Goal: Find specific page/section: Find specific page/section

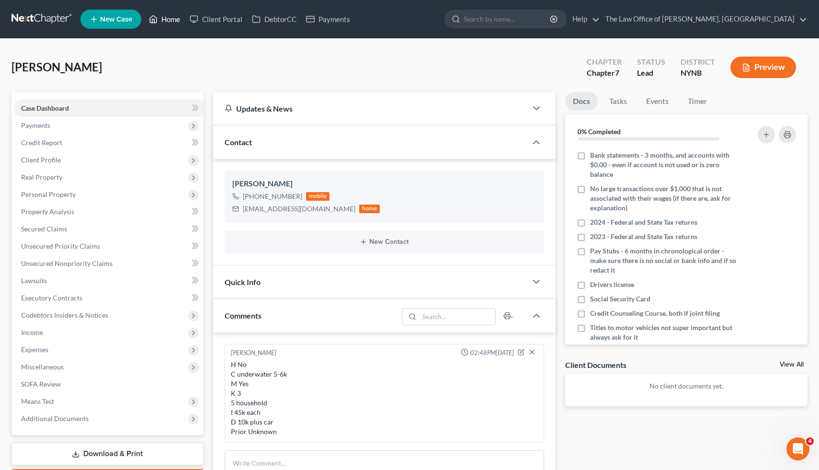
click at [163, 27] on link "Home" at bounding box center [164, 19] width 41 height 17
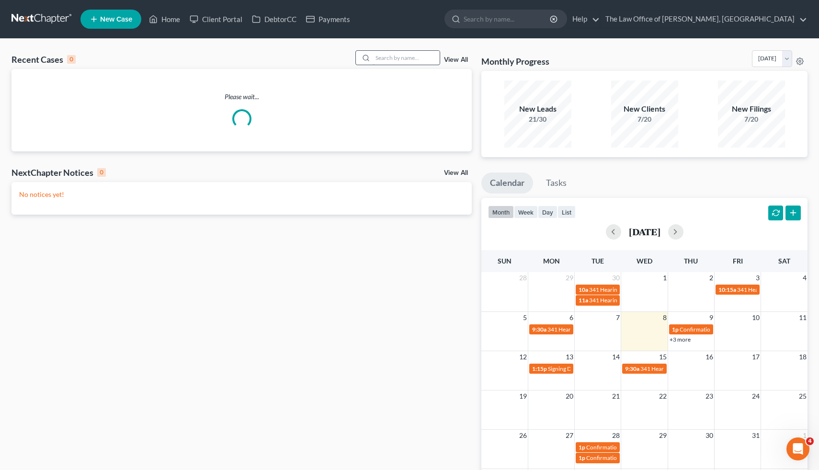
click at [404, 58] on input "search" at bounding box center [405, 58] width 67 height 14
type input "velez"
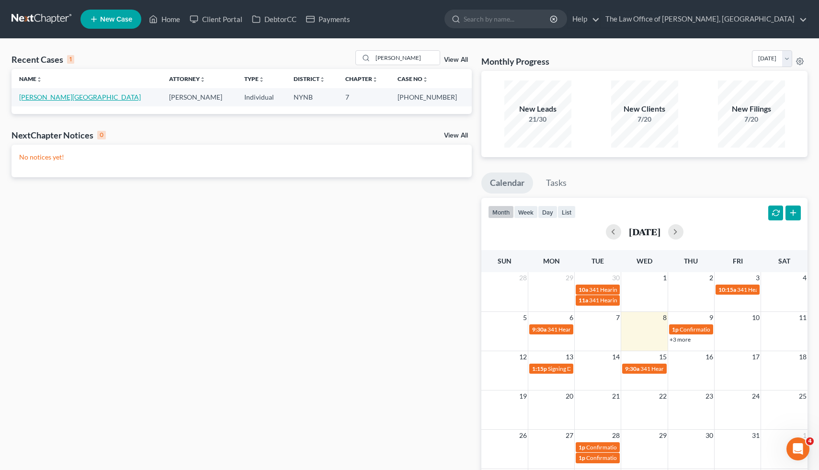
click at [54, 99] on link "Velez, Olyvia" at bounding box center [80, 97] width 122 height 8
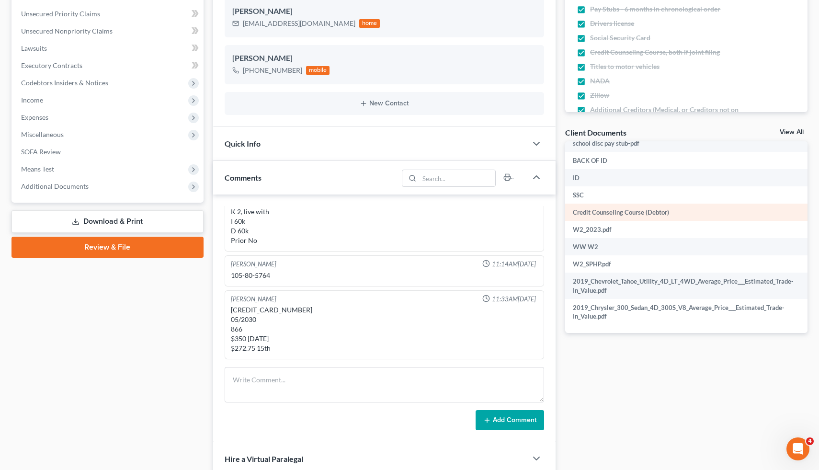
scroll to position [420, 0]
